Goal: Information Seeking & Learning: Learn about a topic

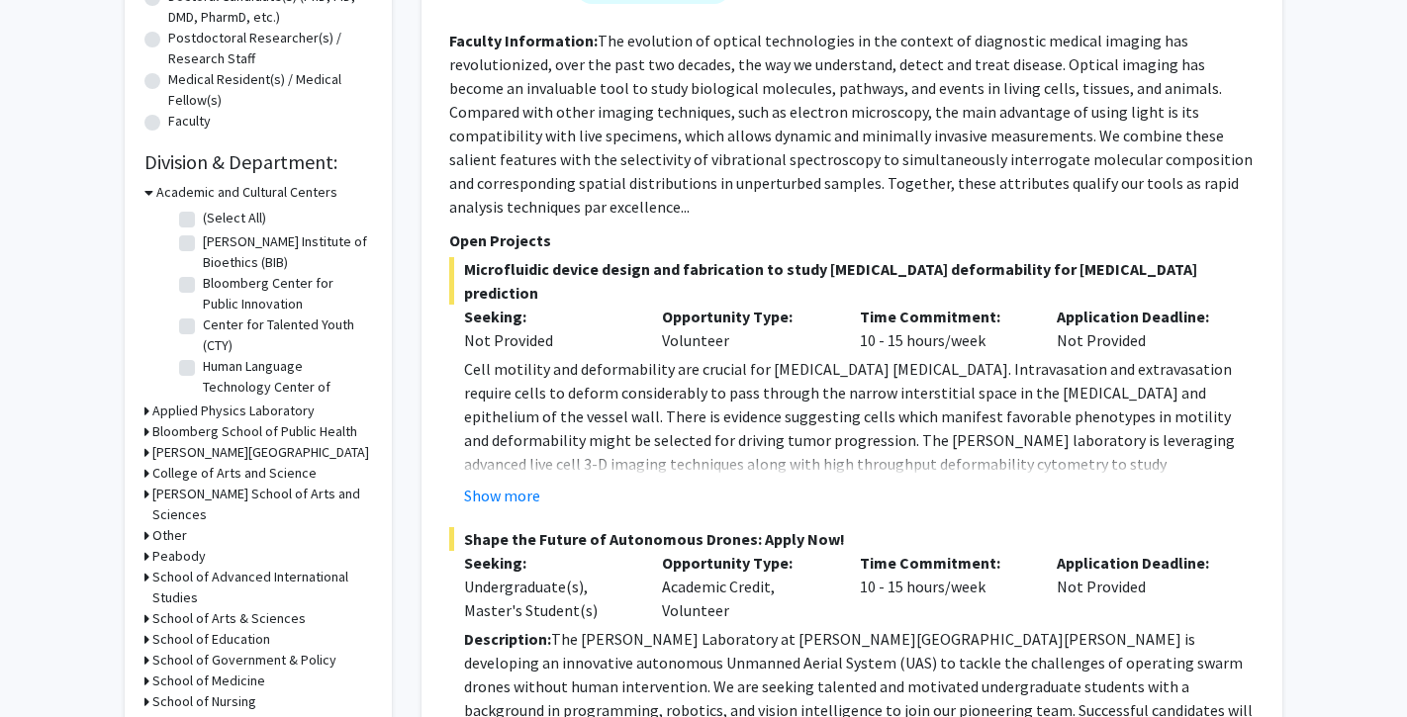
scroll to position [471, 0]
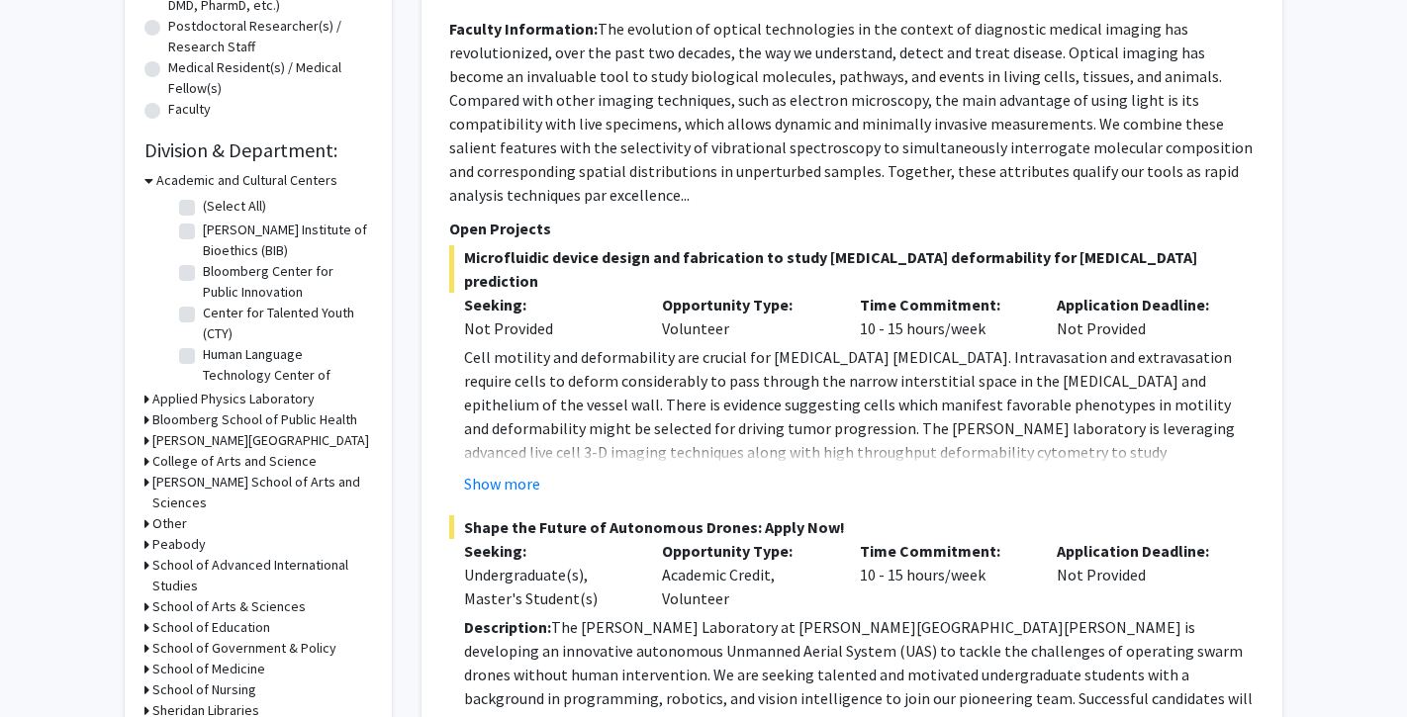
click at [224, 432] on h3 "[PERSON_NAME][GEOGRAPHIC_DATA]" at bounding box center [260, 440] width 217 height 21
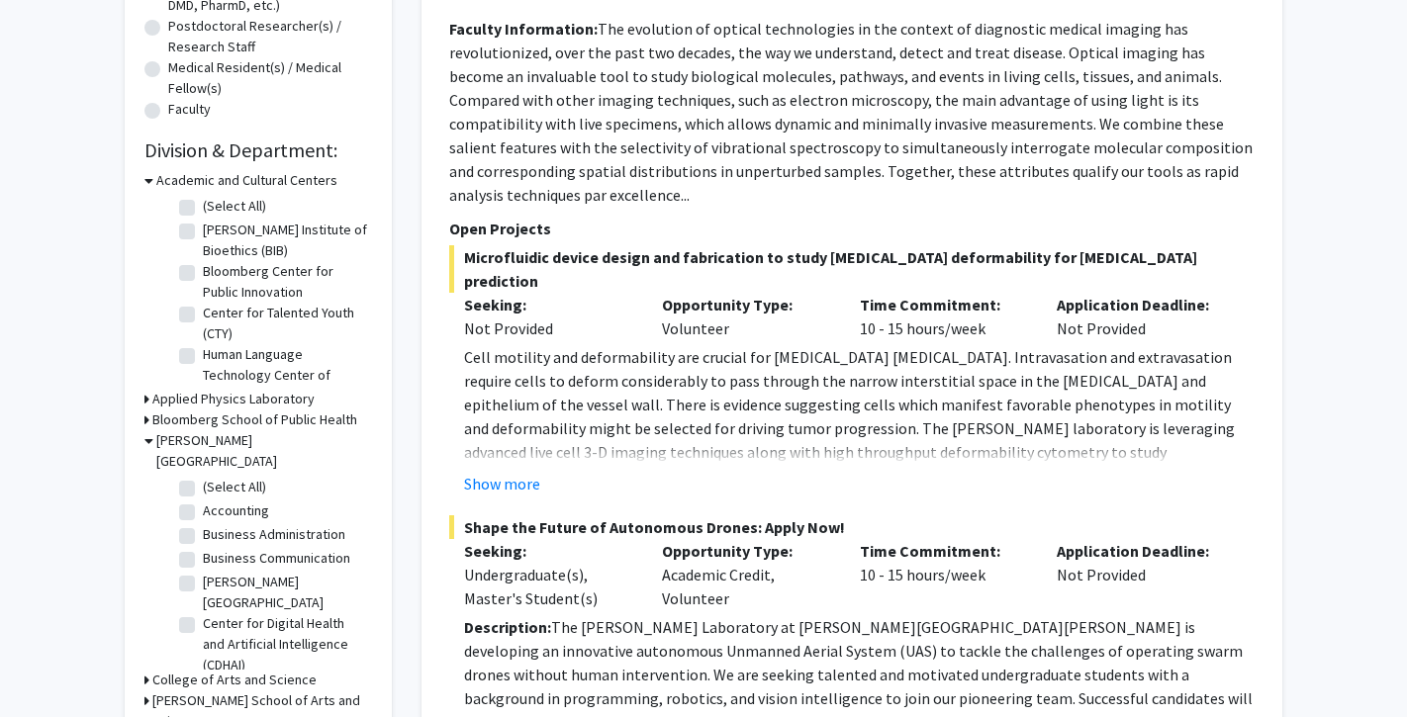
click at [224, 422] on h3 "Bloomberg School of Public Health" at bounding box center [254, 420] width 205 height 21
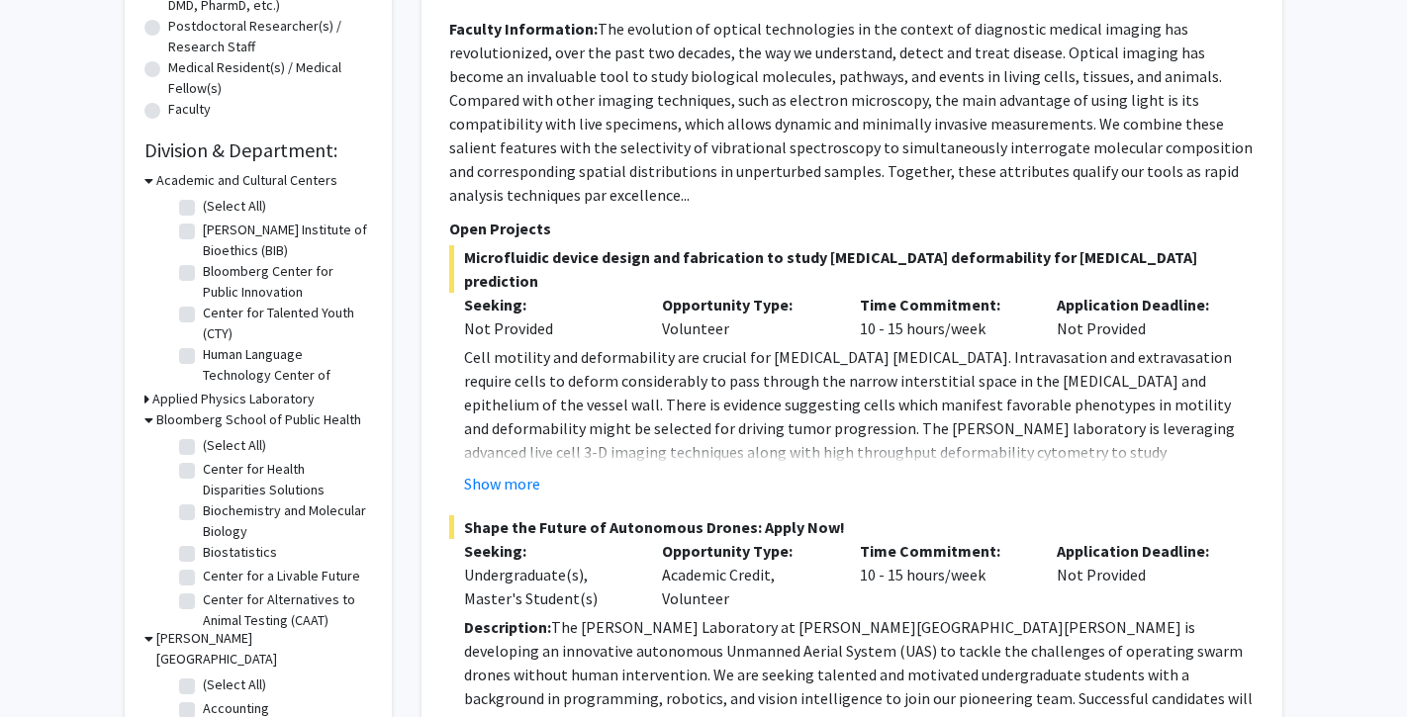
click at [203, 445] on label "(Select All)" at bounding box center [234, 445] width 63 height 21
click at [203, 445] on input "(Select All)" at bounding box center [209, 441] width 13 height 13
checkbox input "true"
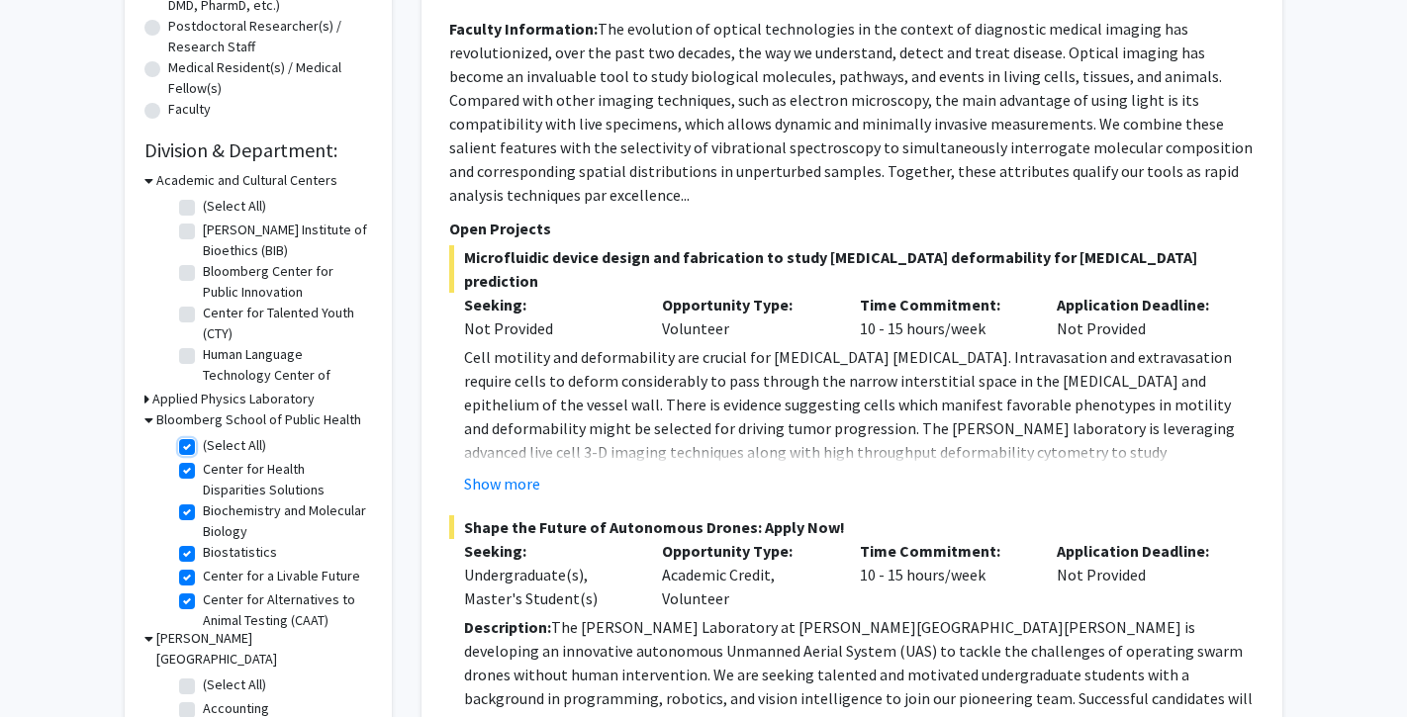
checkbox input "true"
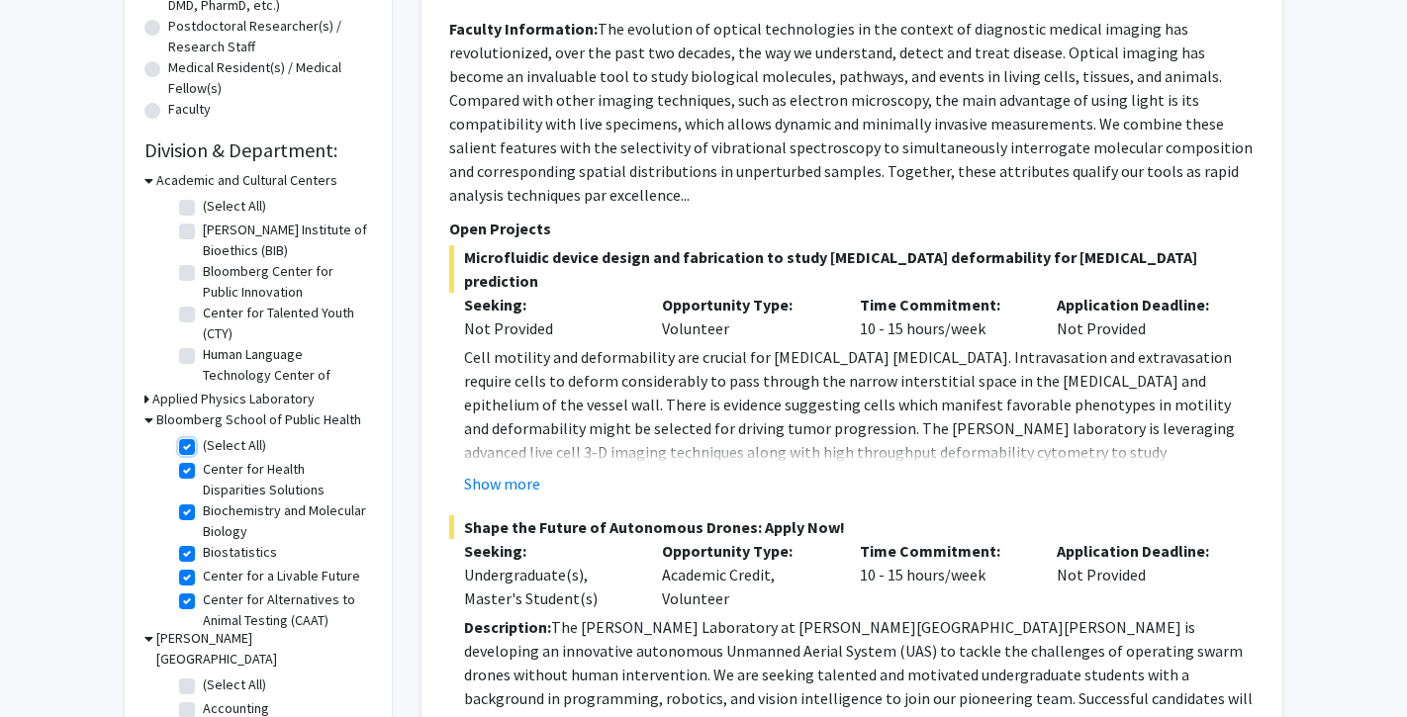
checkbox input "true"
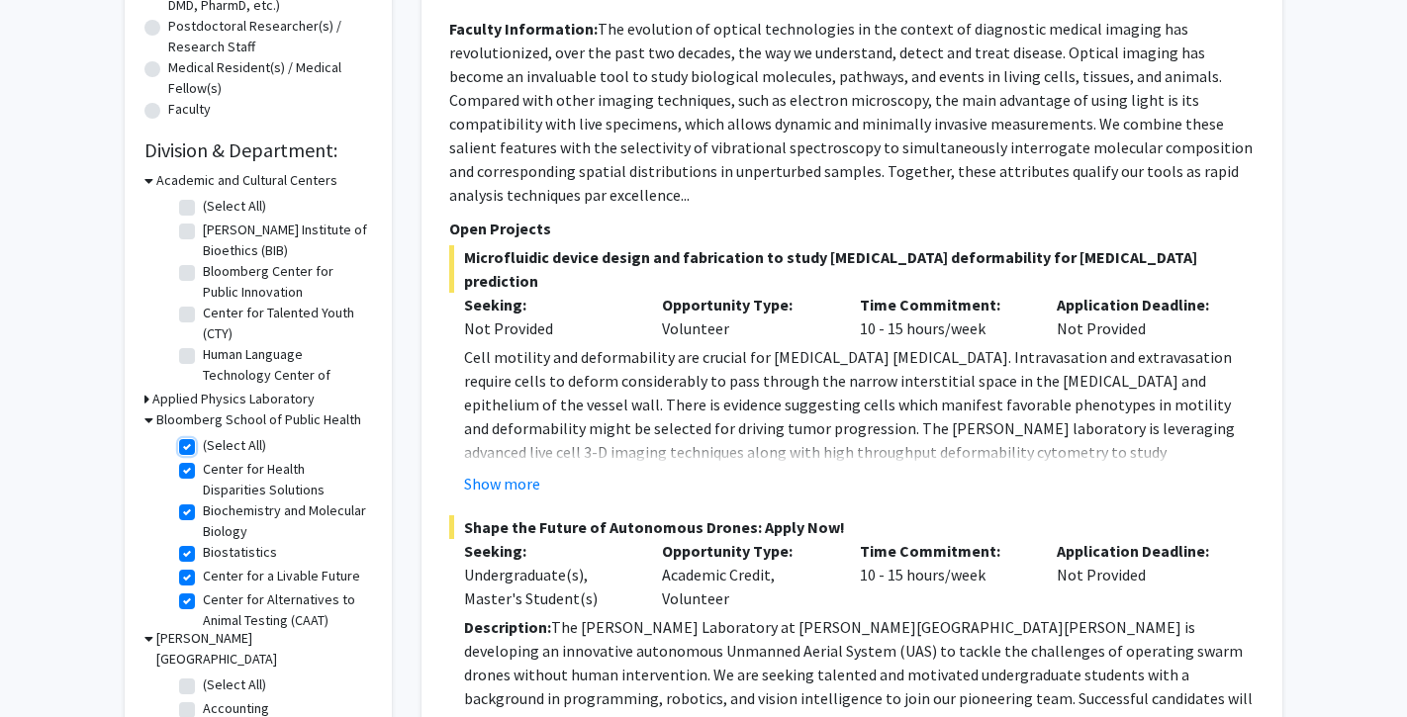
checkbox input "true"
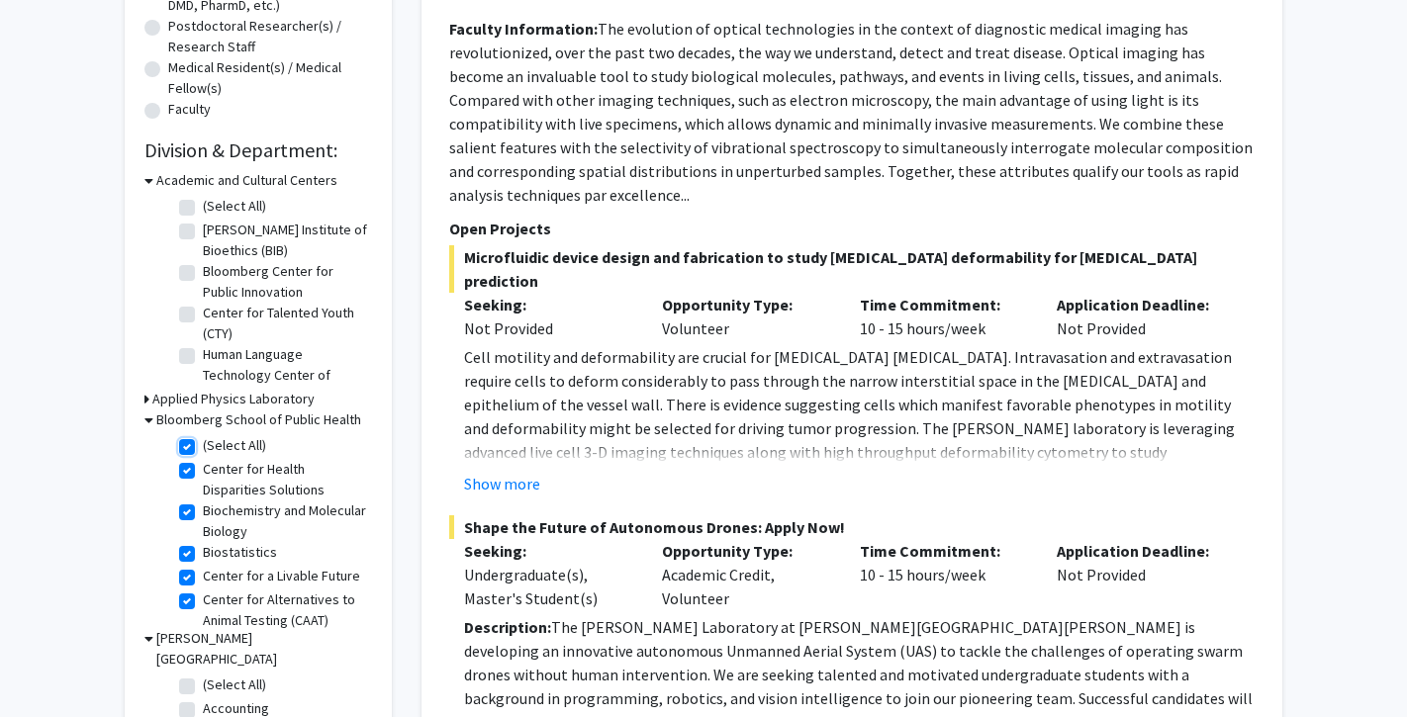
checkbox input "true"
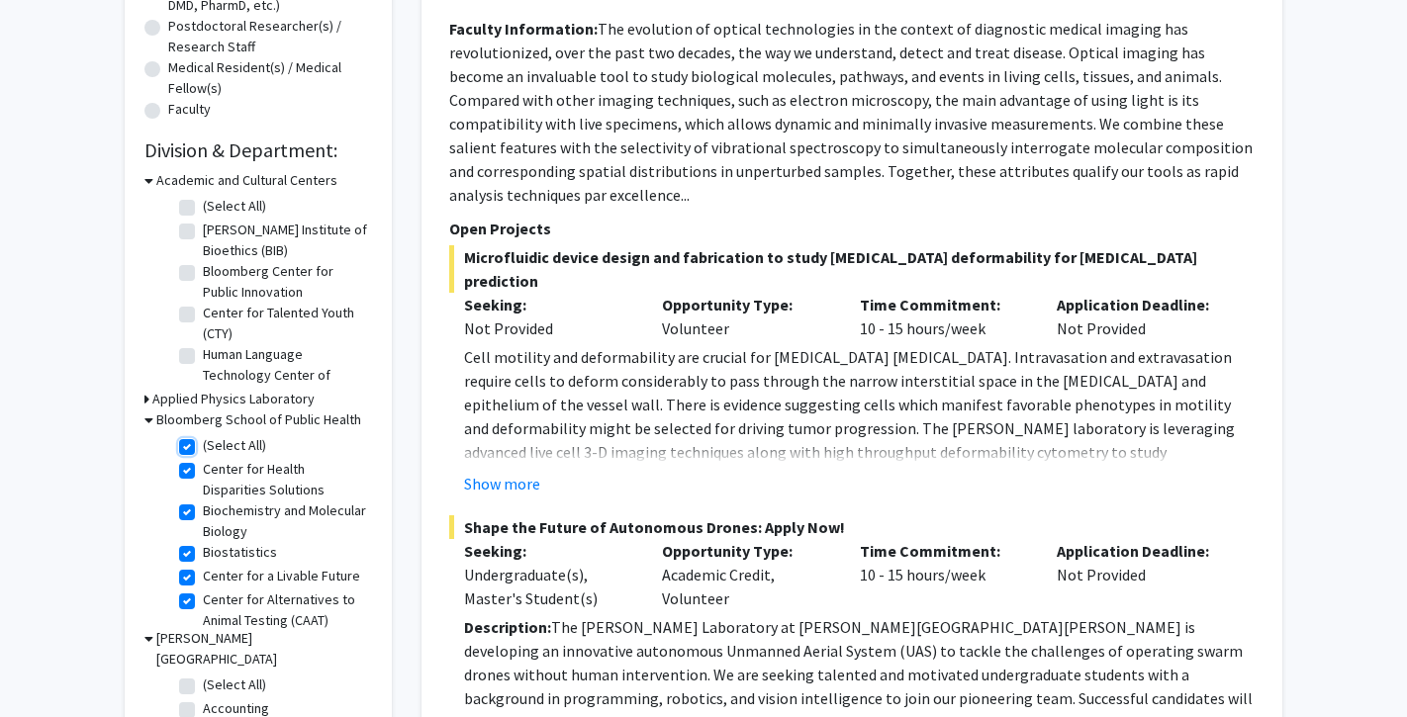
checkbox input "true"
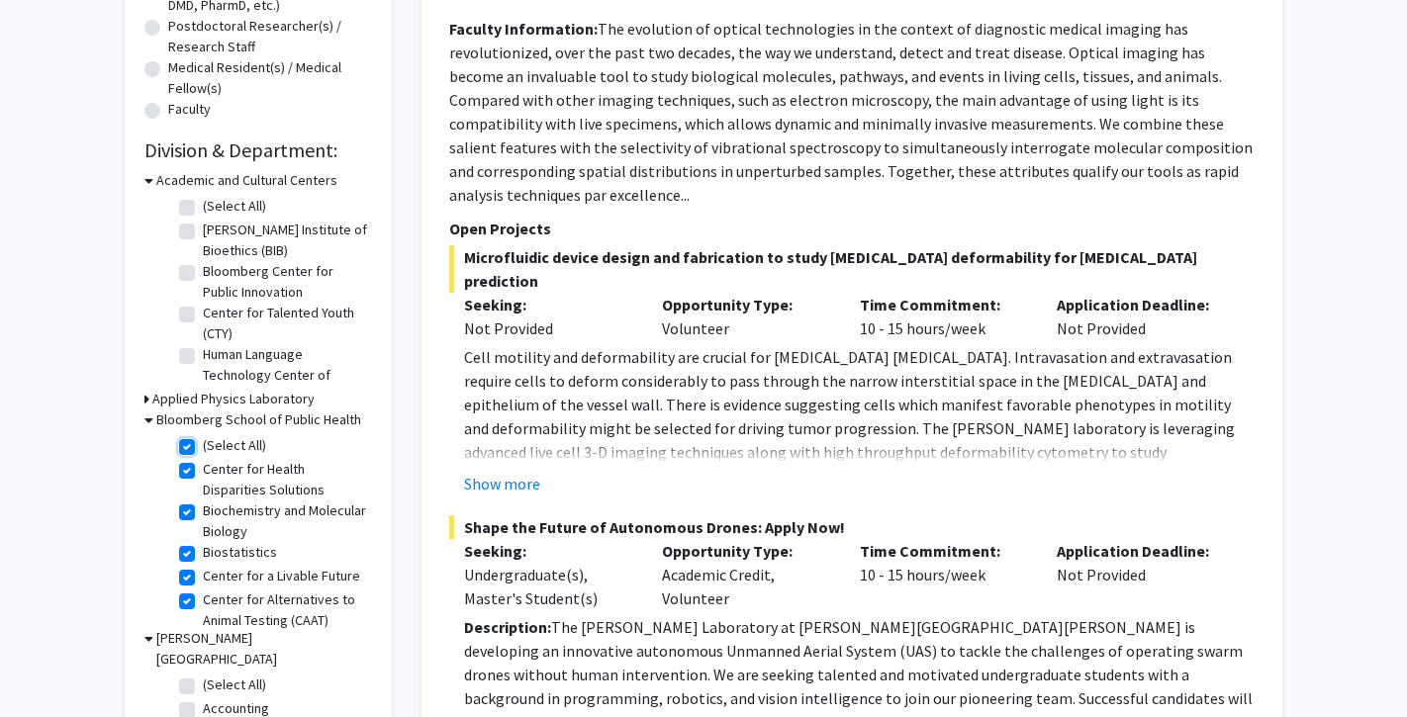
checkbox input "true"
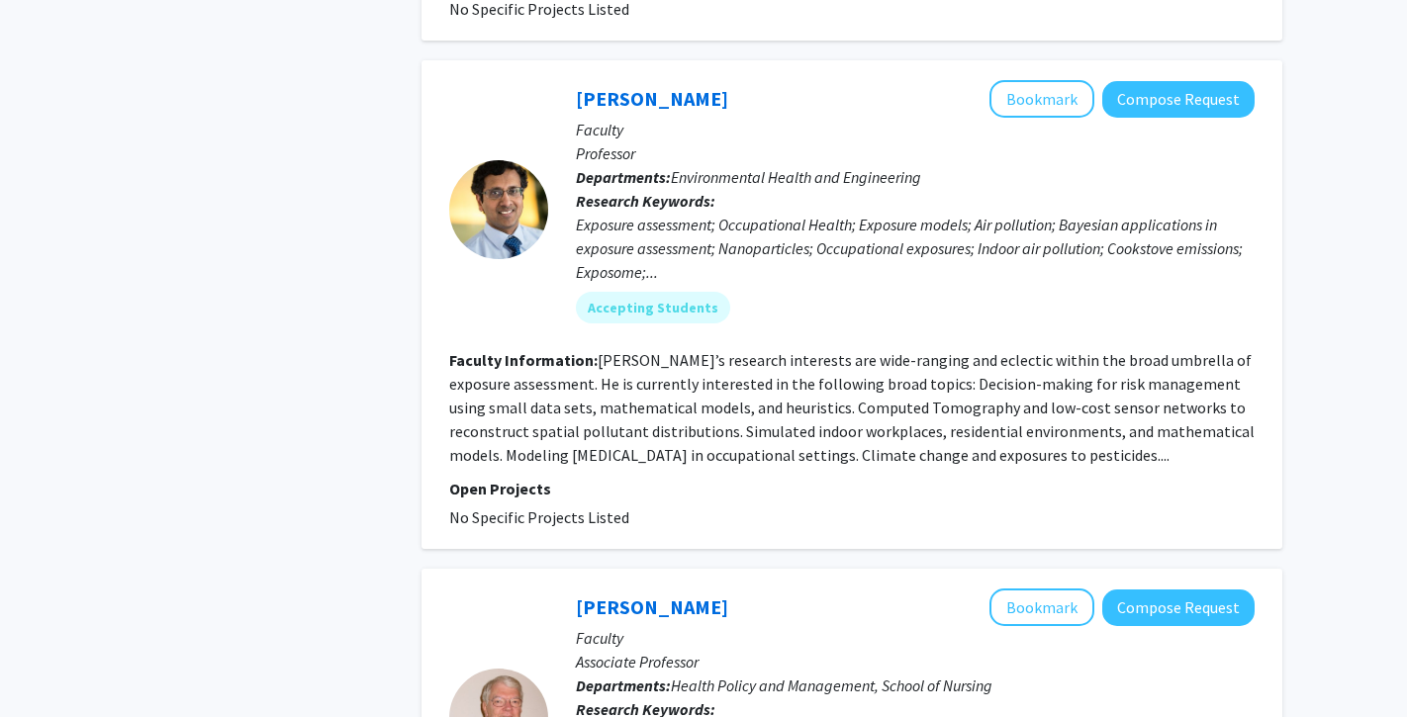
scroll to position [5917, 0]
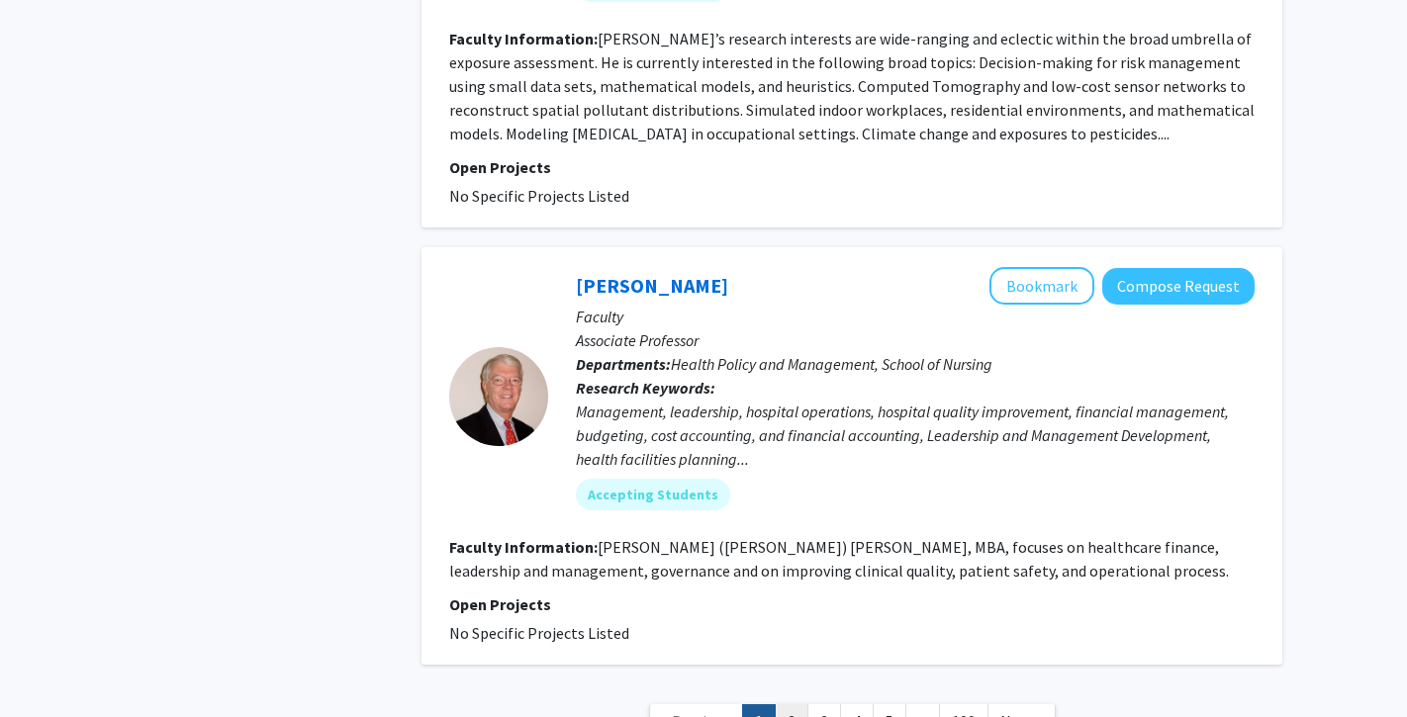
click at [784, 705] on link "2" at bounding box center [792, 722] width 34 height 35
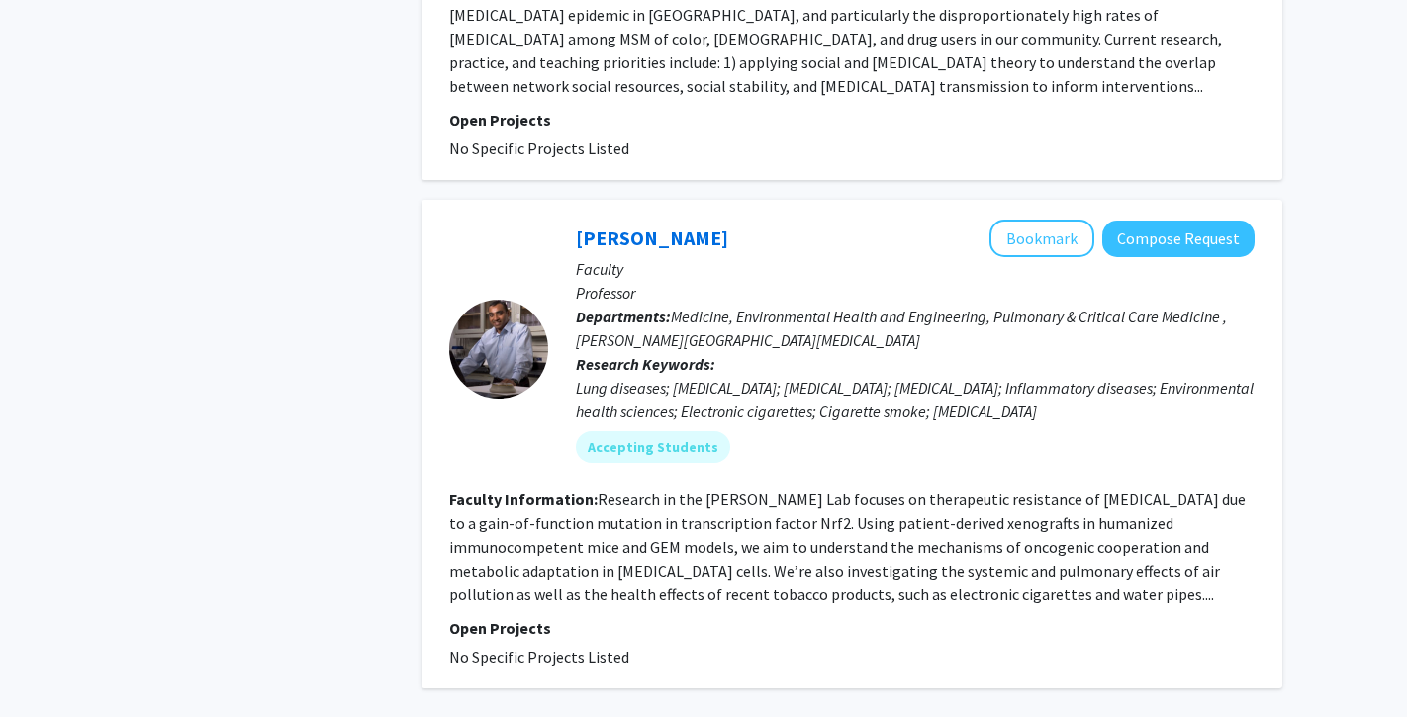
scroll to position [4762, 0]
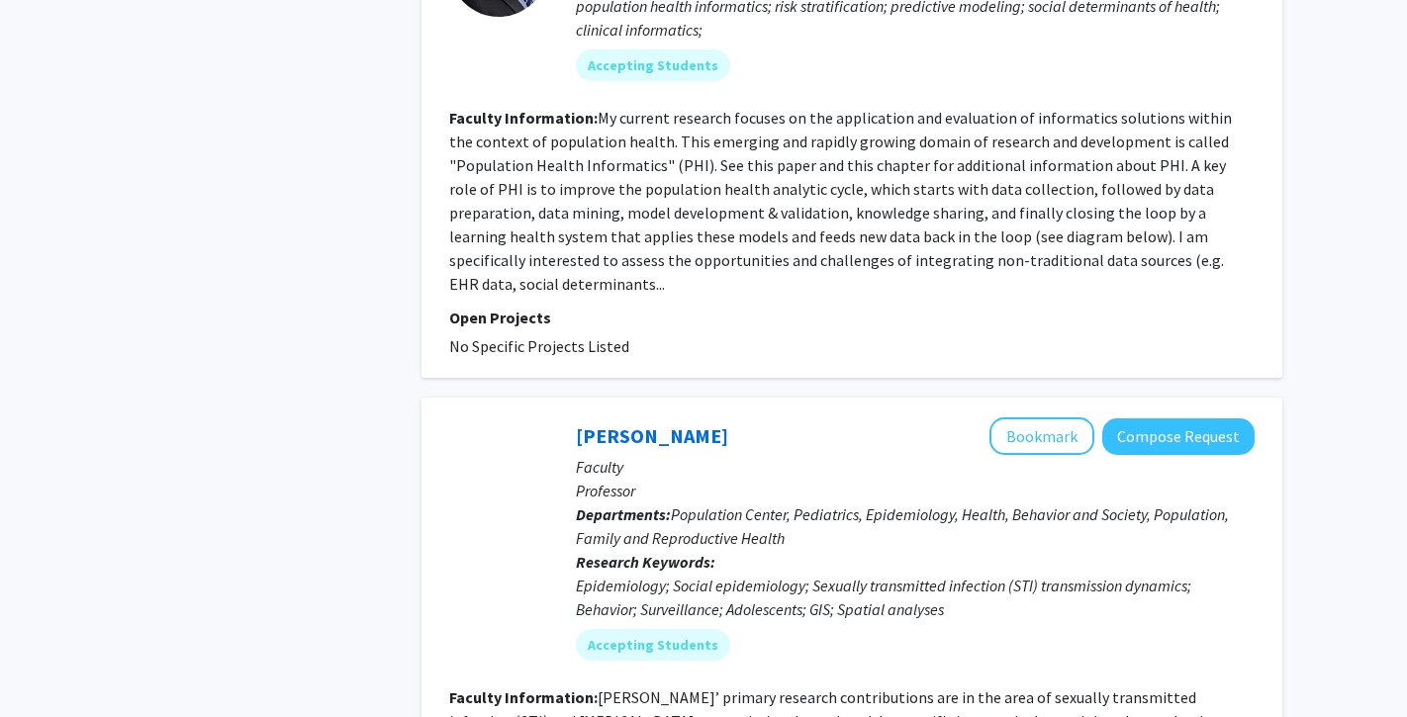
scroll to position [5013, 0]
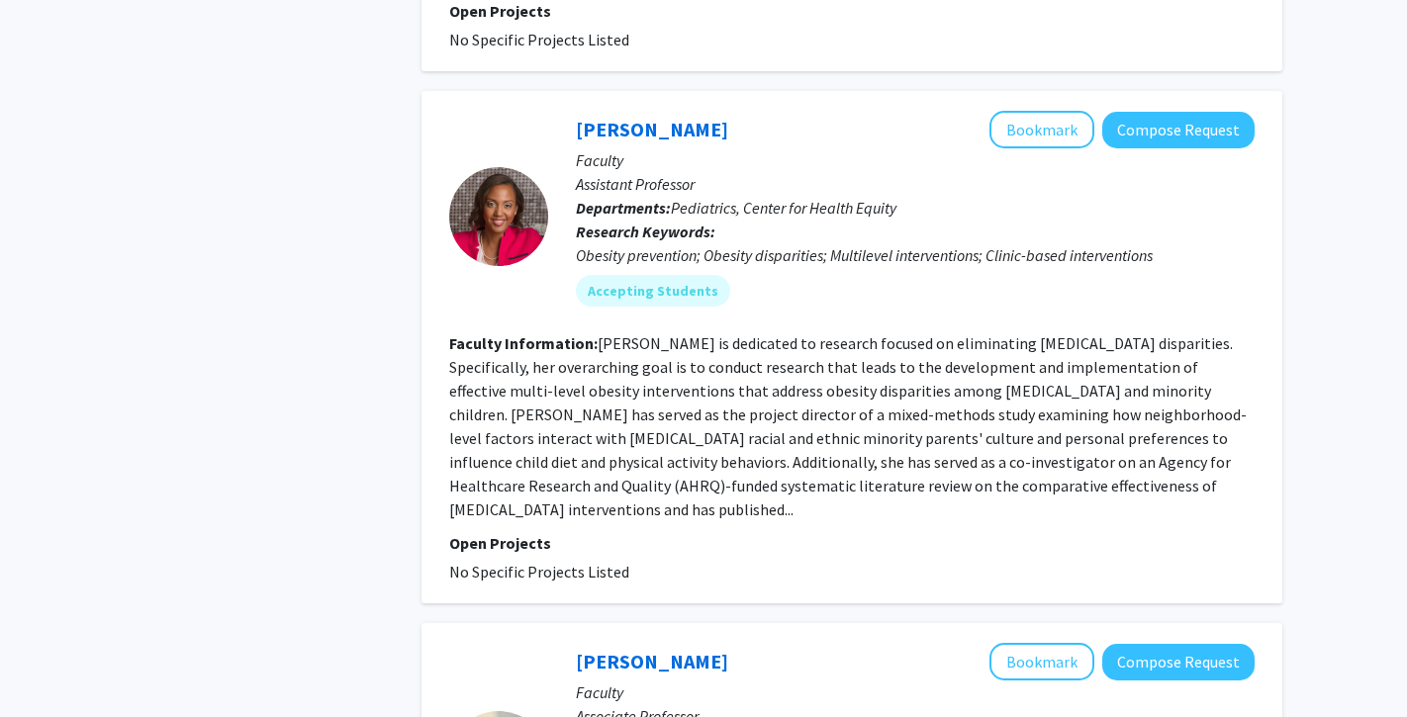
scroll to position [4802, 0]
